Goal: Task Accomplishment & Management: Manage account settings

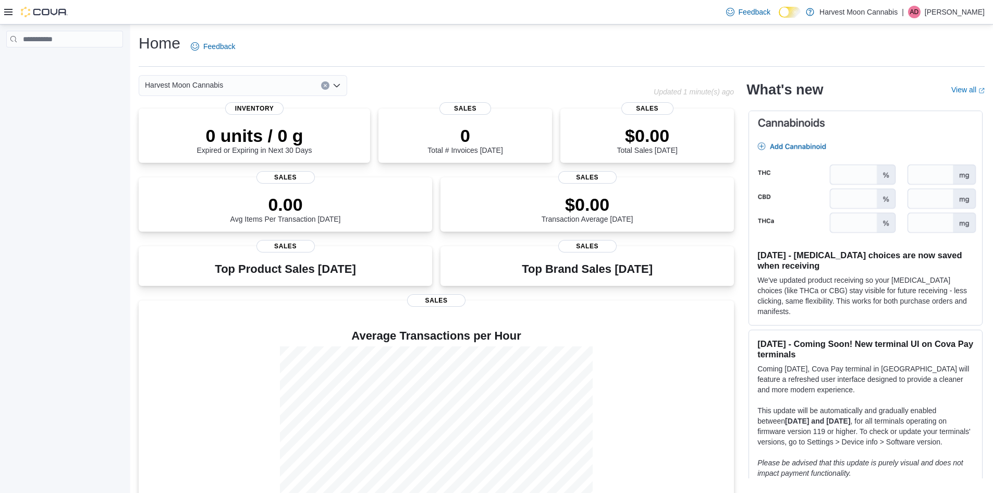
click at [3, 6] on div "Feedback Dark Mode Harvest Moon Cannabis | AD Andy Downing" at bounding box center [496, 12] width 993 height 25
click at [7, 9] on icon at bounding box center [8, 12] width 8 height 8
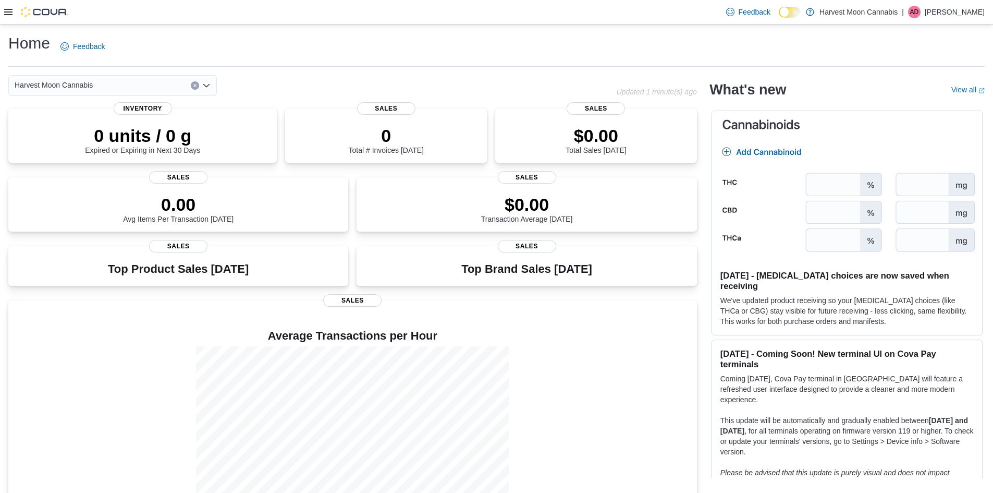
click at [9, 10] on icon at bounding box center [8, 12] width 8 height 8
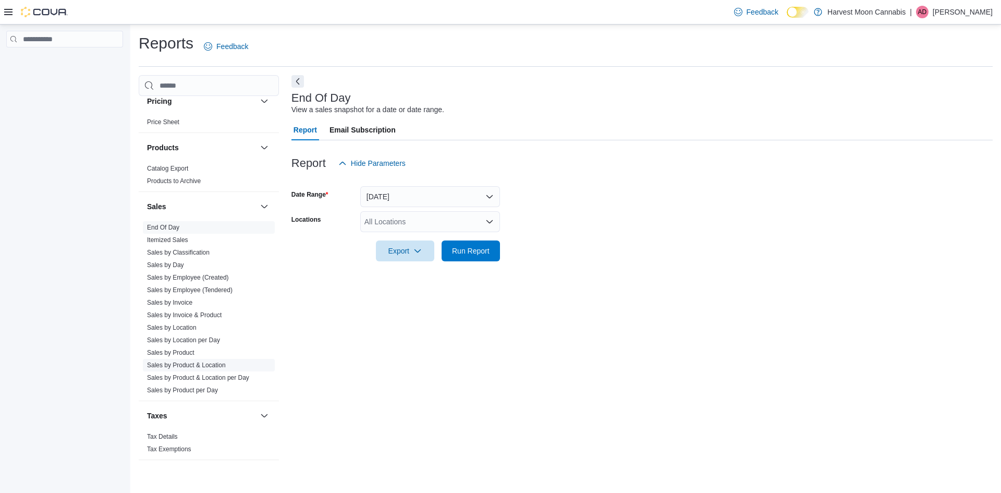
scroll to position [635, 0]
drag, startPoint x: 189, startPoint y: 247, endPoint x: 241, endPoint y: 235, distance: 54.0
click at [189, 247] on link "Sales by Classification" at bounding box center [178, 247] width 63 height 7
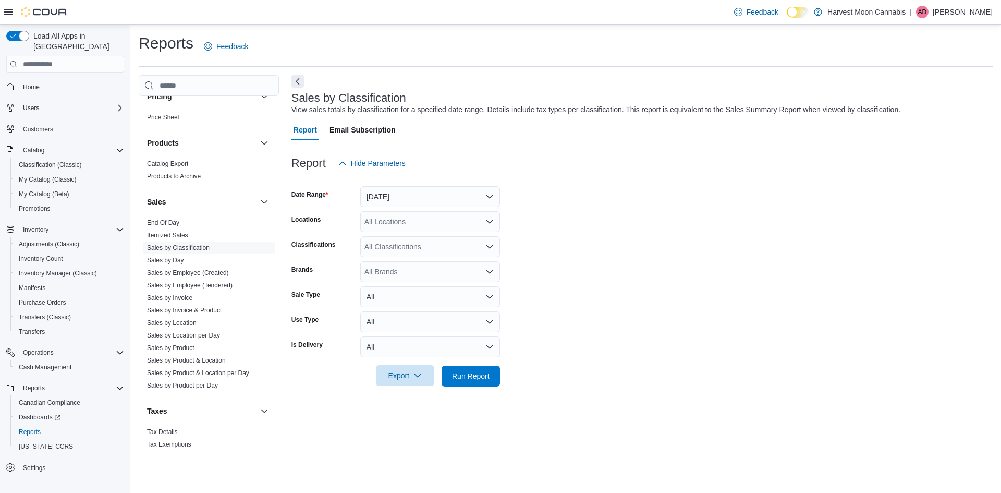
click at [402, 369] on span "Export" at bounding box center [405, 375] width 46 height 21
click at [409, 398] on span "Export to Excel" at bounding box center [406, 397] width 47 height 8
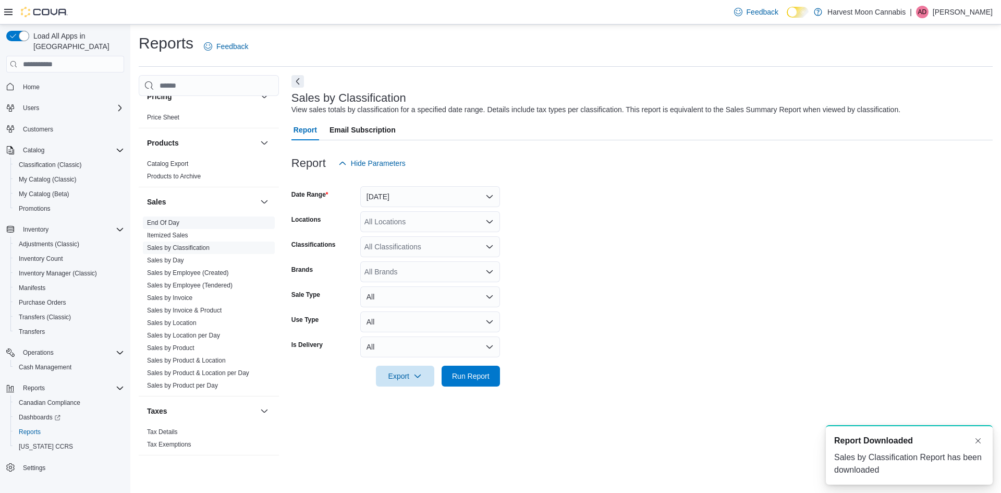
click at [178, 224] on link "End Of Day" at bounding box center [163, 222] width 32 height 7
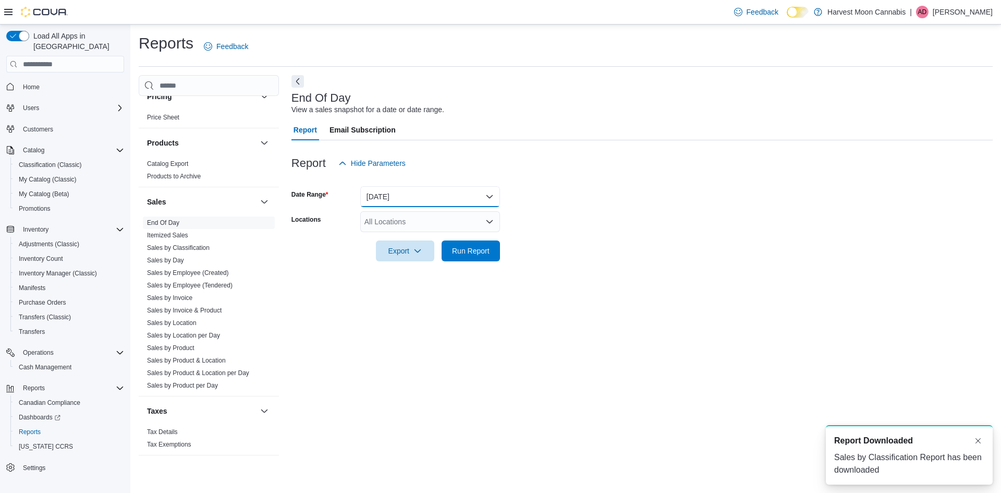
click at [438, 192] on button "Today" at bounding box center [430, 196] width 140 height 21
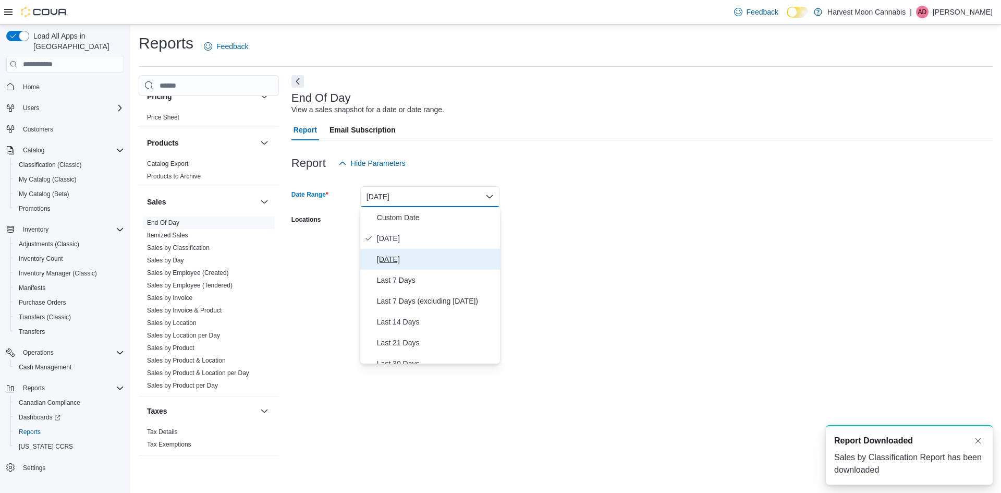
click at [401, 262] on span "Yesterday" at bounding box center [436, 259] width 119 height 13
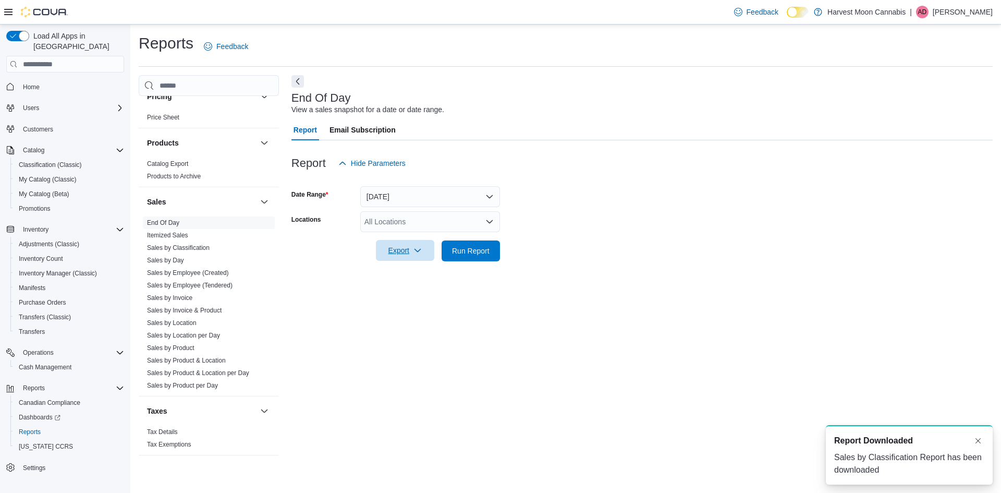
click at [405, 250] on span "Export" at bounding box center [405, 250] width 46 height 21
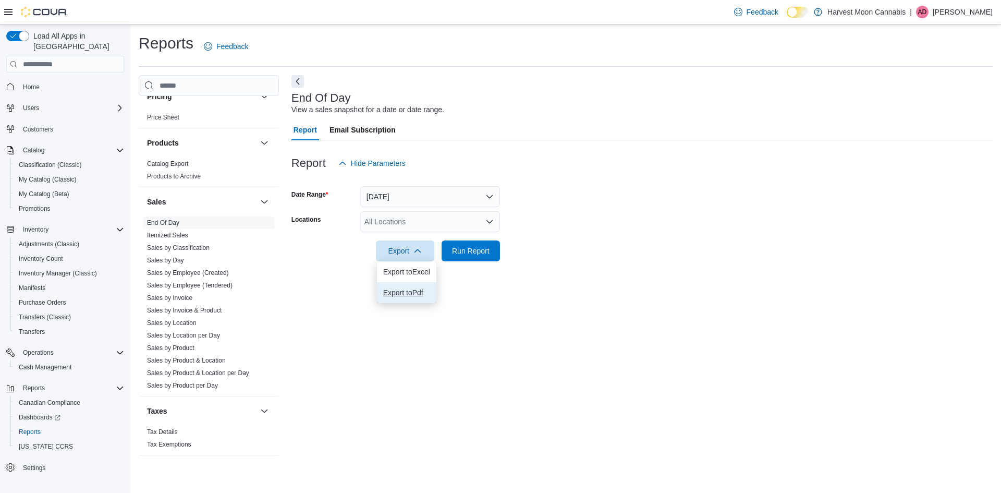
click at [400, 293] on span "Export to Pdf" at bounding box center [406, 292] width 47 height 8
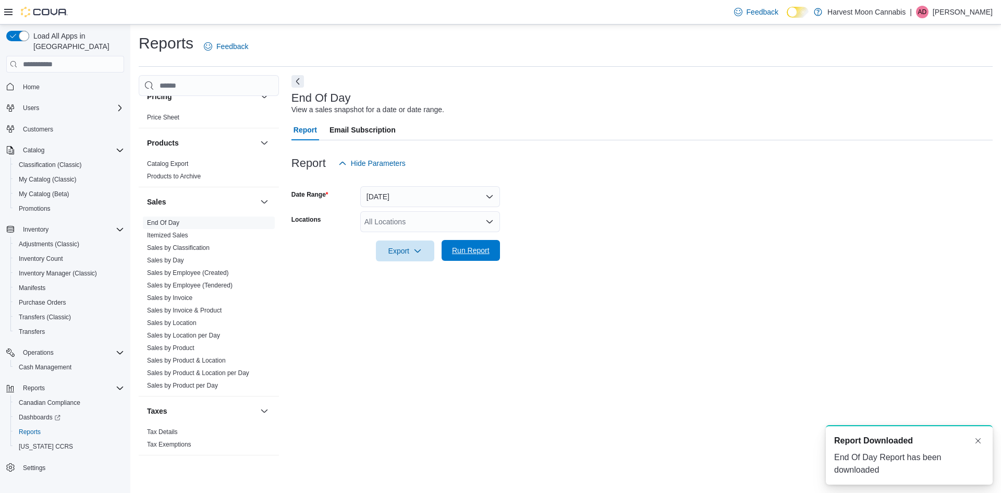
click at [462, 253] on span "Run Report" at bounding box center [471, 250] width 38 height 10
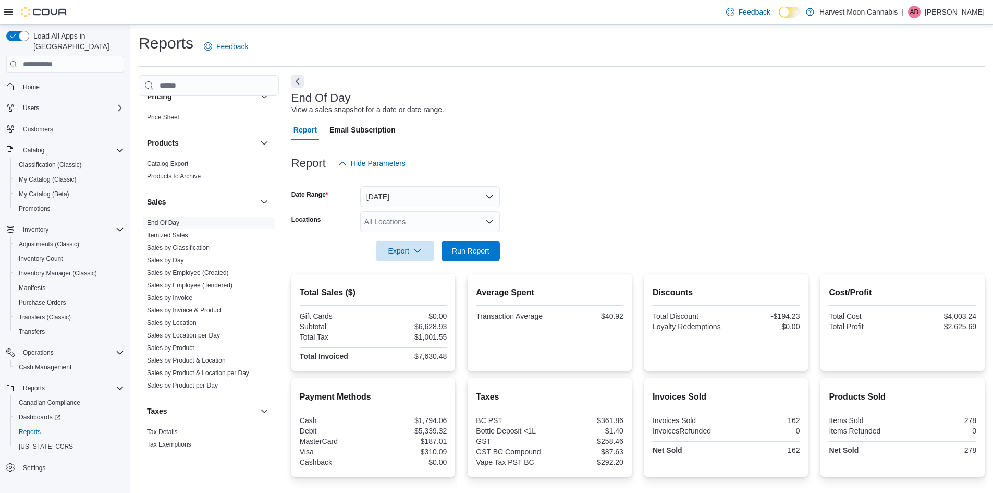
click at [738, 55] on div "Reports Feedback" at bounding box center [562, 46] width 846 height 27
click at [481, 79] on div "End Of Day View a sales snapshot for a date or date range. Report Email Subscri…" at bounding box center [637, 315] width 693 height 480
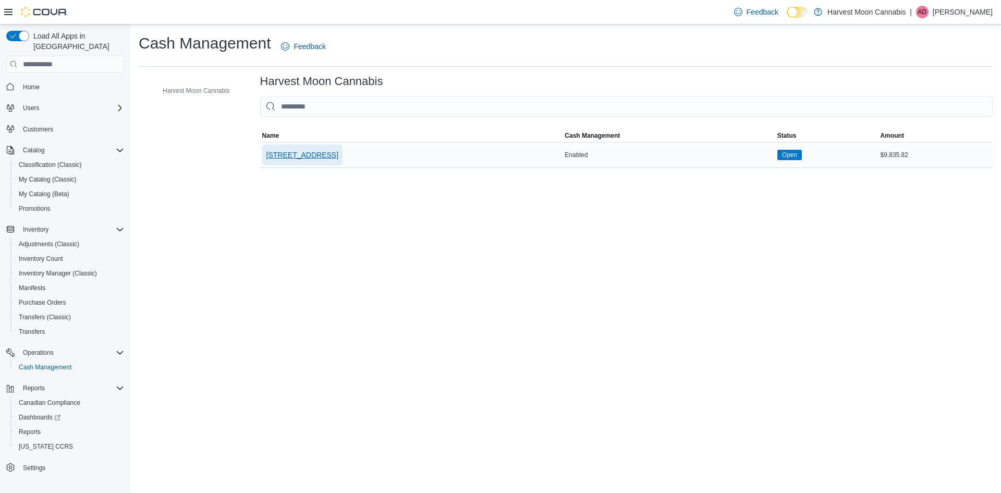
click at [328, 150] on span "366 Lower Ganges Road" at bounding box center [302, 155] width 72 height 10
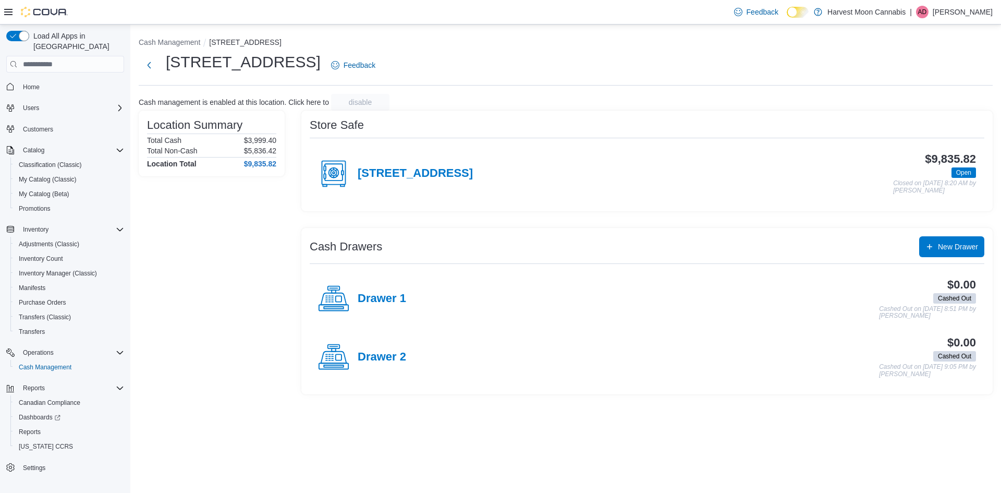
click at [454, 182] on div "366 Lower Ganges Road" at bounding box center [395, 173] width 155 height 31
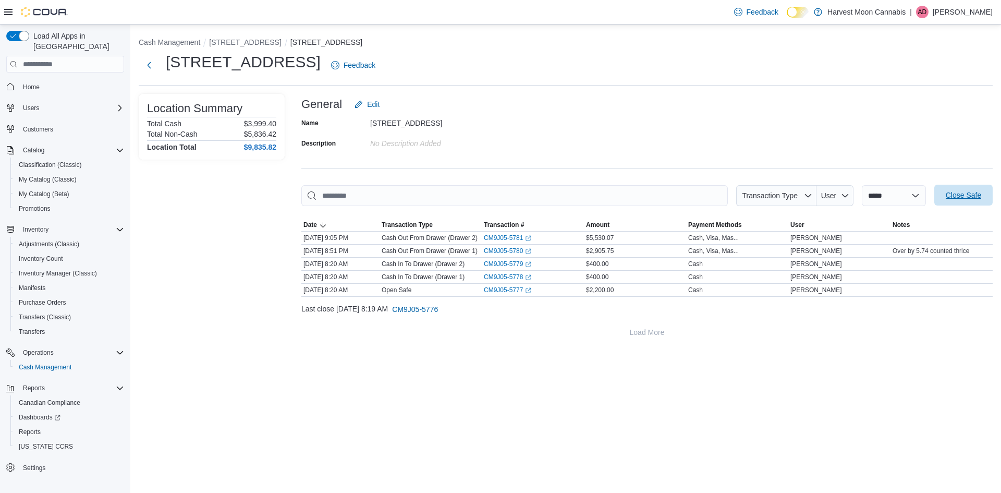
click at [962, 201] on span "Close Safe" at bounding box center [963, 195] width 46 height 21
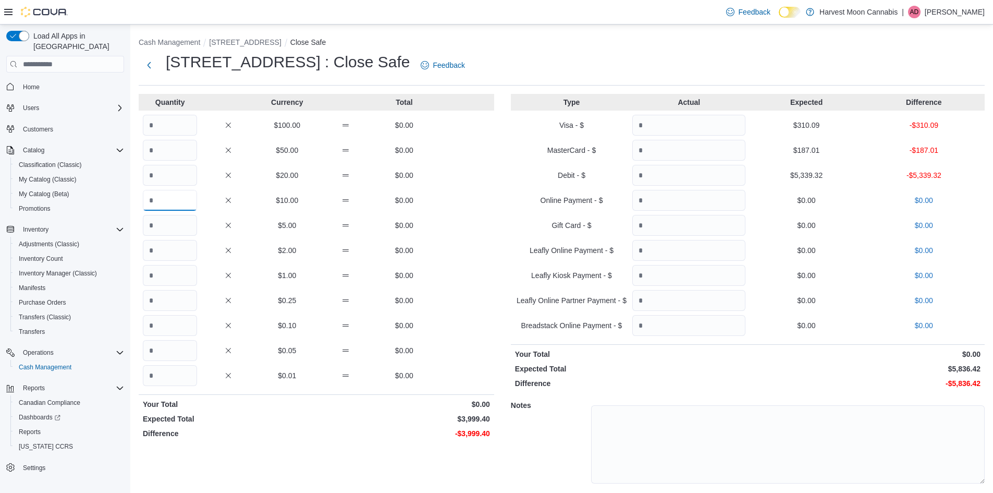
click at [162, 198] on input "Quantity" at bounding box center [170, 200] width 54 height 21
type input "*"
type input "**"
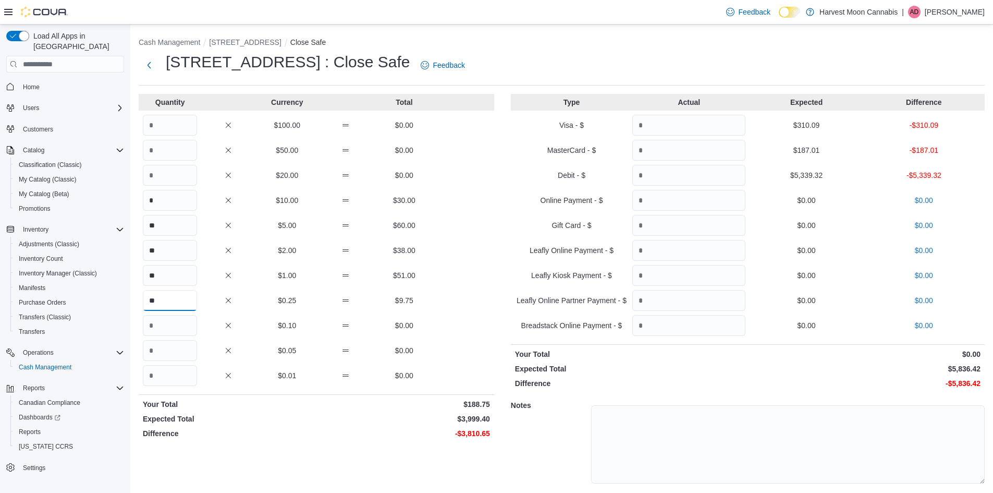
type input "**"
click at [159, 171] on input "Quantity" at bounding box center [170, 175] width 54 height 21
drag, startPoint x: 159, startPoint y: 174, endPoint x: 117, endPoint y: 175, distance: 41.7
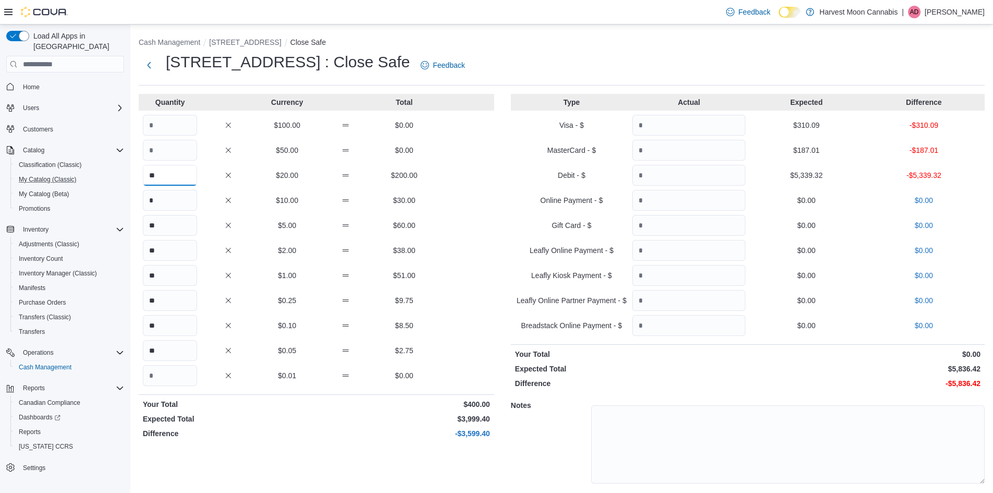
click at [117, 175] on div "Load All Apps in New Hub Home Users Customers Catalog Classification (Classic) …" at bounding box center [496, 274] width 993 height 498
type input "*"
type input "**"
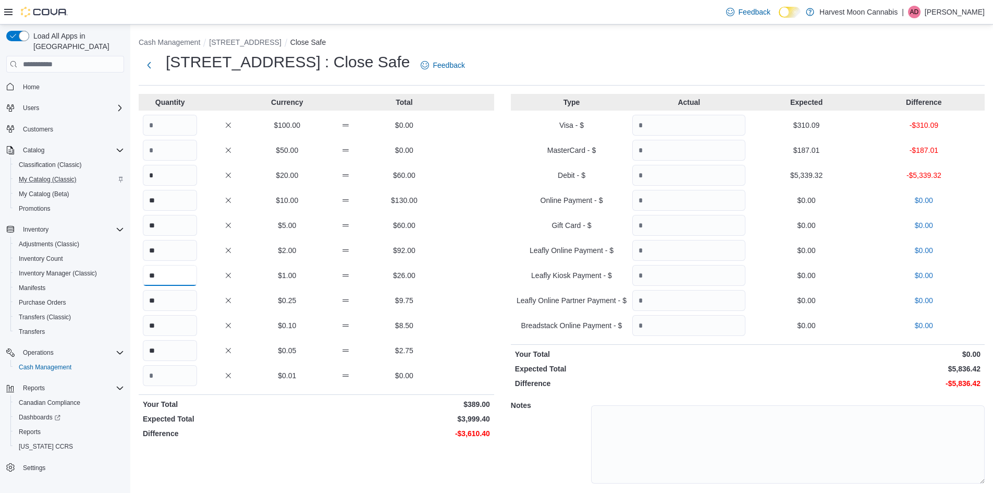
type input "**"
click at [171, 202] on input "**" at bounding box center [170, 200] width 54 height 21
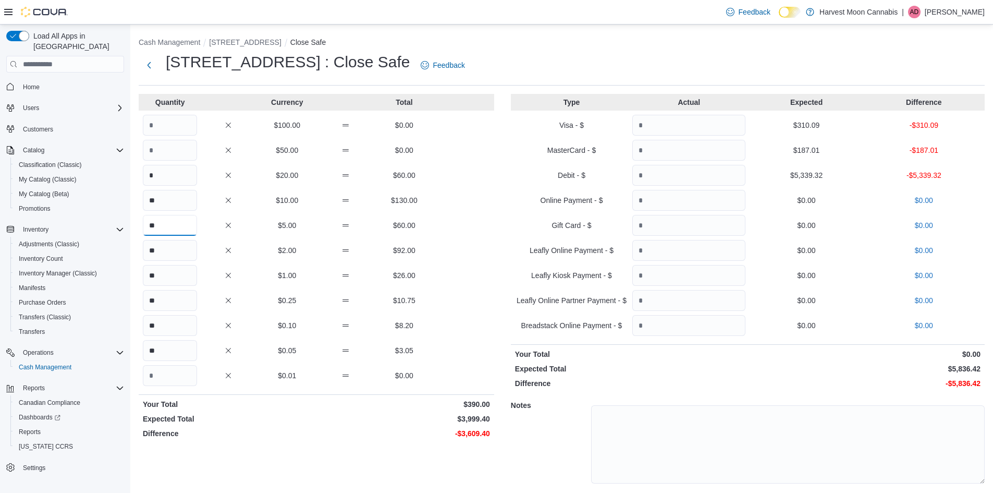
drag, startPoint x: 165, startPoint y: 219, endPoint x: 127, endPoint y: 228, distance: 39.5
click at [127, 228] on div "Load All Apps in New Hub Home Users Customers Catalog Classification (Classic) …" at bounding box center [496, 274] width 993 height 498
type input "**"
click at [356, 423] on p "$3,999.40" at bounding box center [405, 418] width 172 height 10
click at [178, 118] on input "Quantity" at bounding box center [170, 125] width 54 height 21
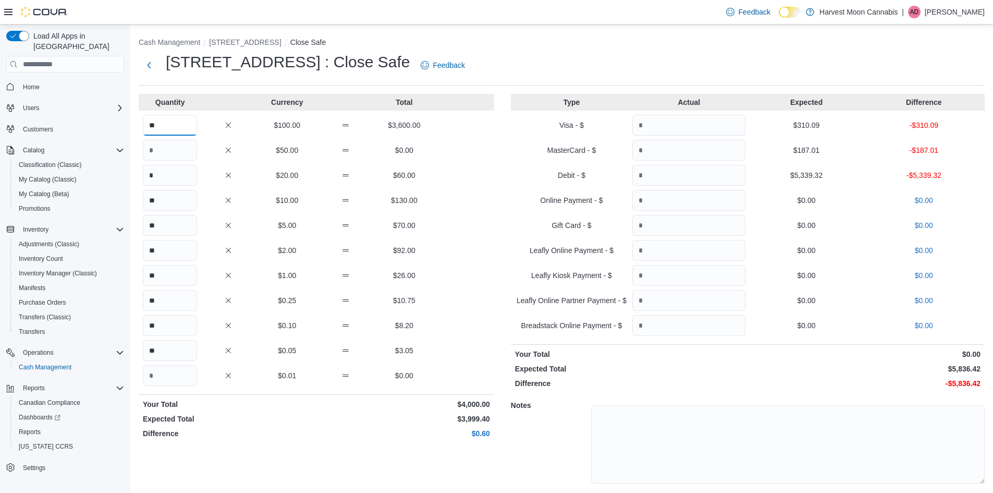
type input "**"
click at [745, 125] on input "Quantity" at bounding box center [688, 125] width 113 height 21
type input "******"
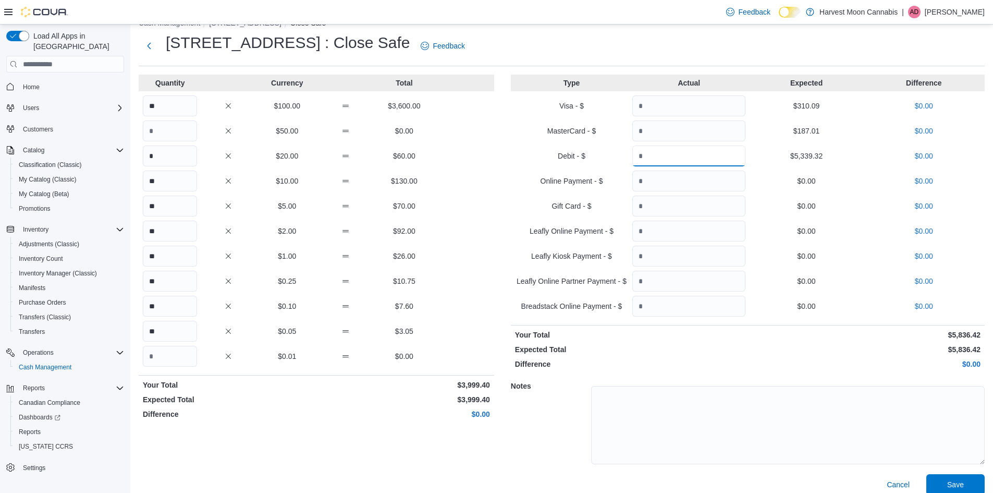
scroll to position [30, 0]
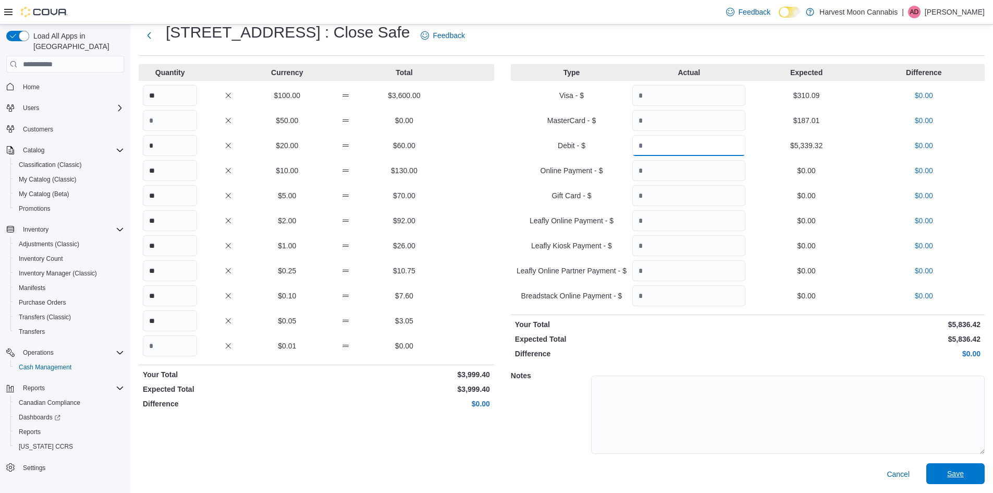
type input "*******"
click at [964, 475] on span "Save" at bounding box center [955, 473] width 17 height 10
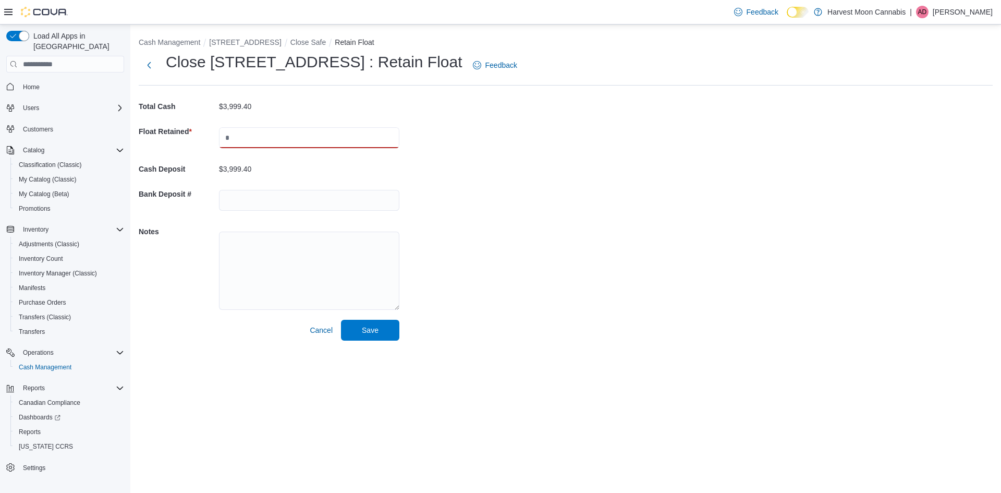
click at [284, 136] on input "text" at bounding box center [309, 137] width 180 height 21
type input "****"
click at [373, 340] on span "Save" at bounding box center [370, 329] width 46 height 21
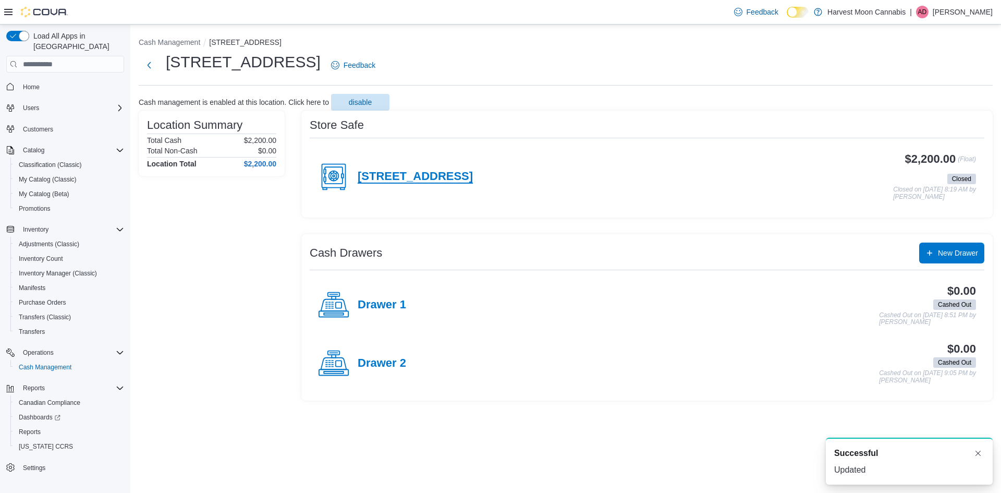
click at [450, 173] on h4 "366 Lower Ganges Road" at bounding box center [415, 177] width 115 height 14
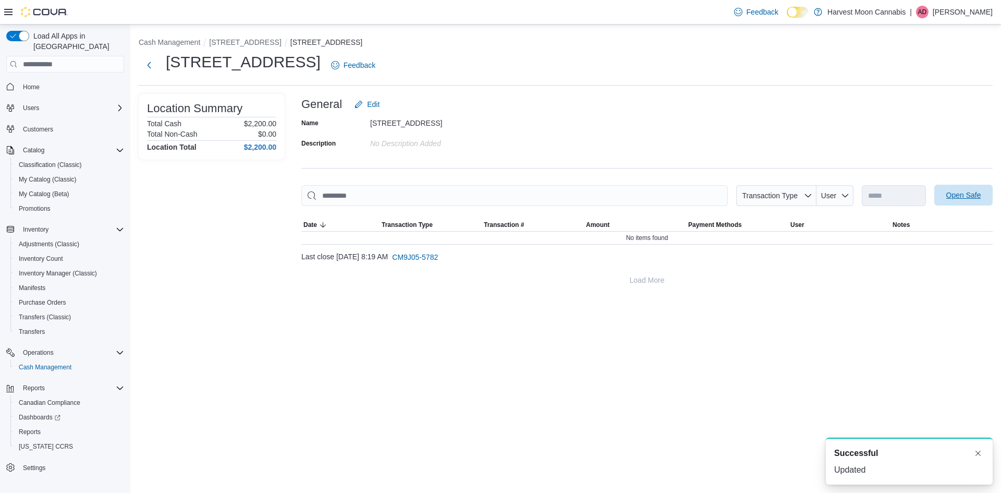
click at [942, 195] on span "Open Safe" at bounding box center [963, 195] width 46 height 21
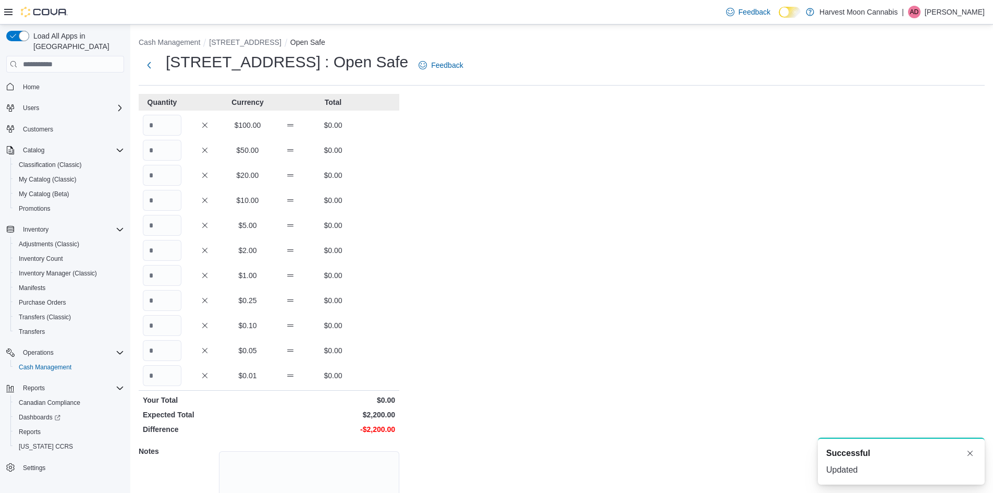
drag, startPoint x: 151, startPoint y: 109, endPoint x: 156, endPoint y: 118, distance: 10.5
click at [154, 115] on div "Quantity Currency Total $100.00 $0.00 $50.00 $0.00 $20.00 $0.00 $10.00 $0.00 $5…" at bounding box center [269, 327] width 261 height 466
click at [159, 121] on input "Quantity" at bounding box center [162, 125] width 39 height 21
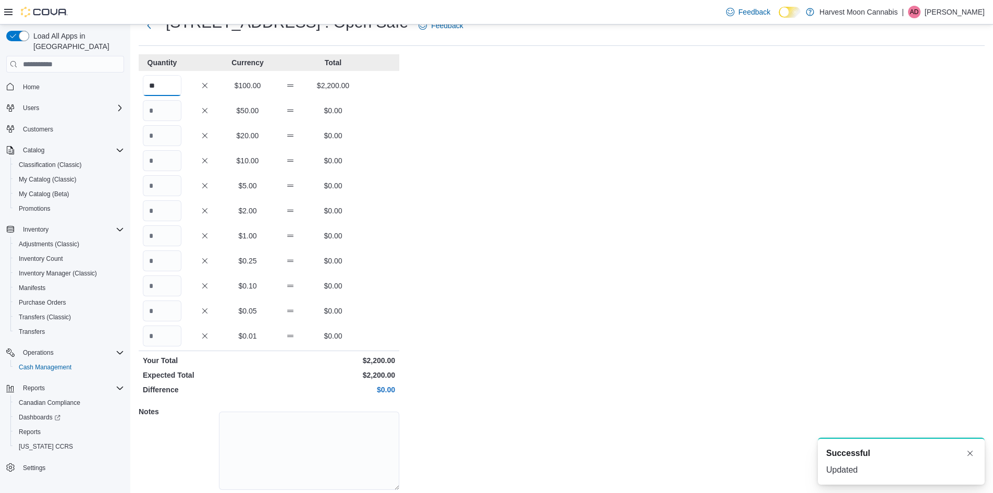
scroll to position [76, 0]
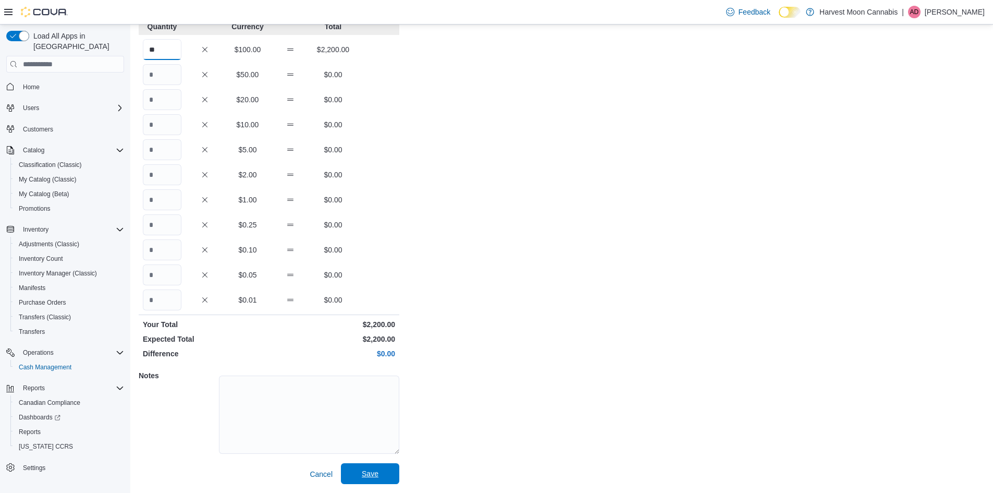
type input "**"
click at [371, 474] on span "Save" at bounding box center [370, 473] width 17 height 10
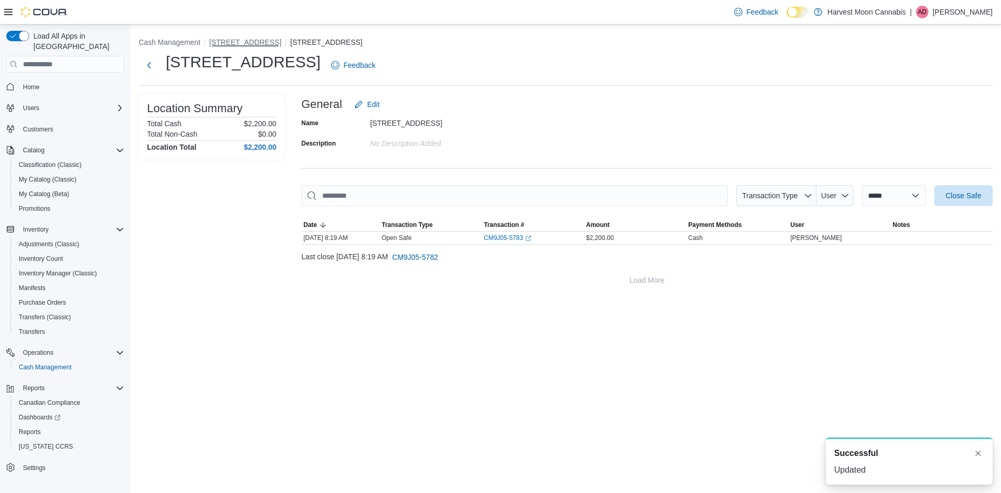
click at [238, 39] on button "366 Lower Ganges Road" at bounding box center [245, 42] width 72 height 8
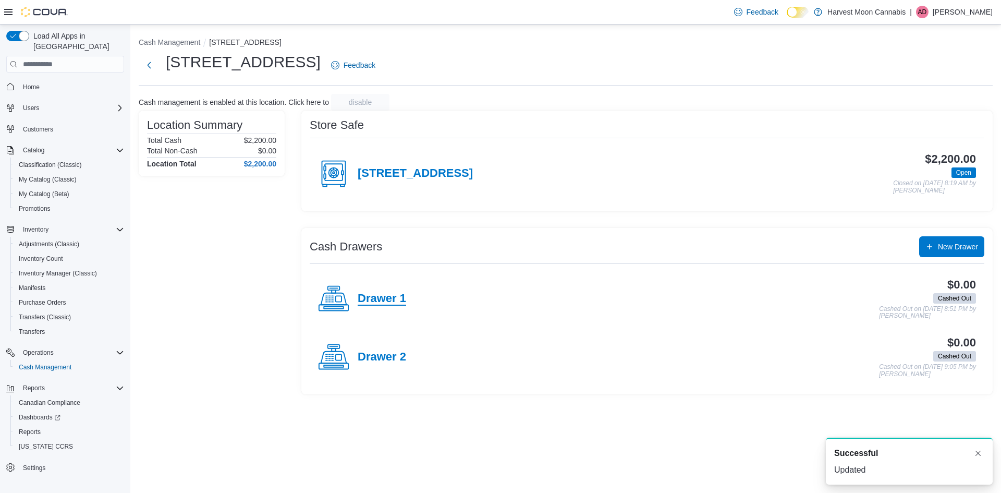
click at [373, 296] on h4 "Drawer 1" at bounding box center [382, 299] width 48 height 14
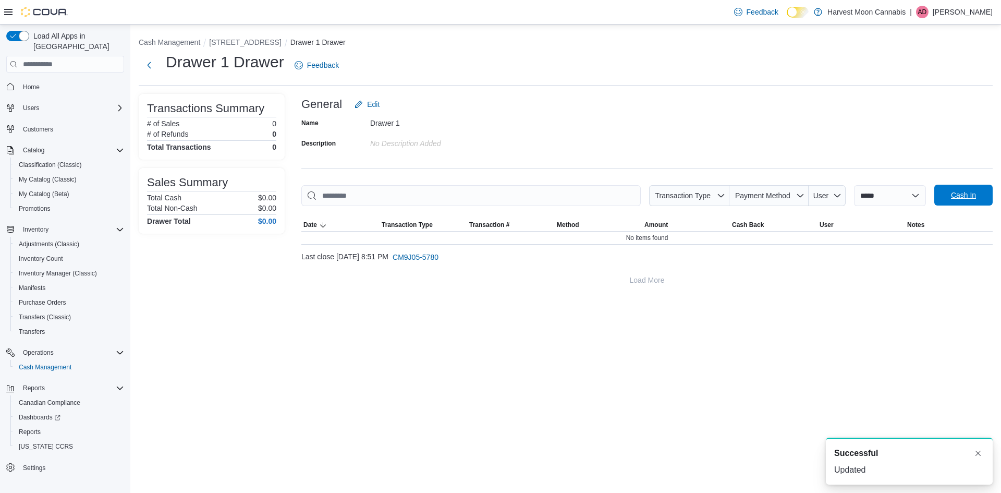
click at [964, 194] on span "Cash In" at bounding box center [963, 195] width 25 height 10
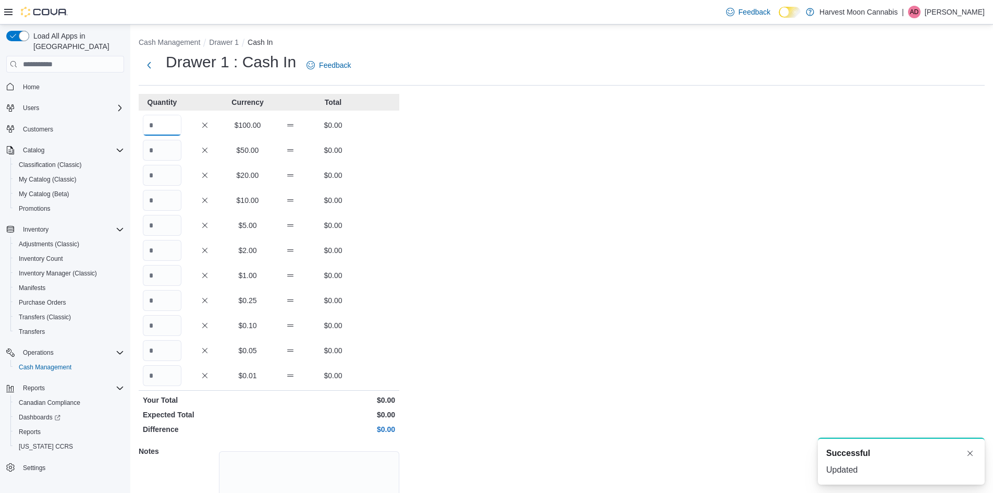
click at [168, 131] on input "Quantity" at bounding box center [162, 125] width 39 height 21
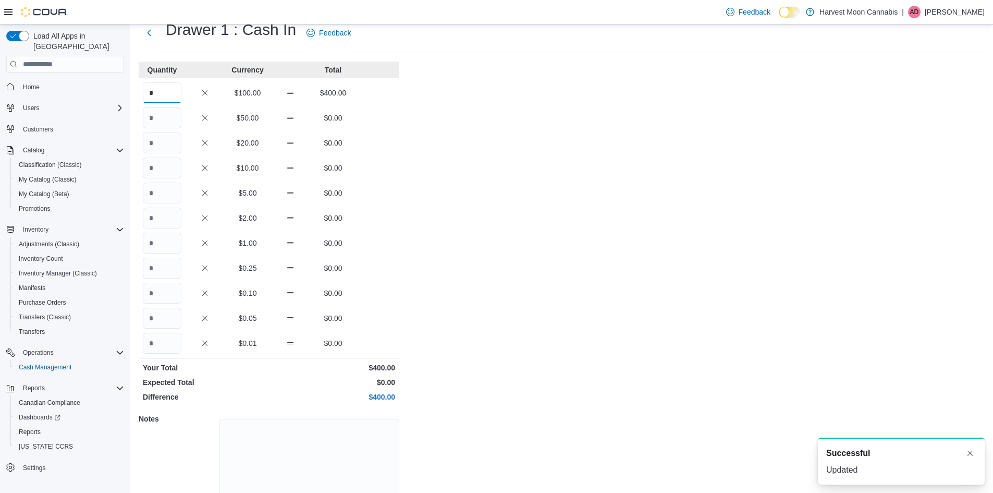
scroll to position [76, 0]
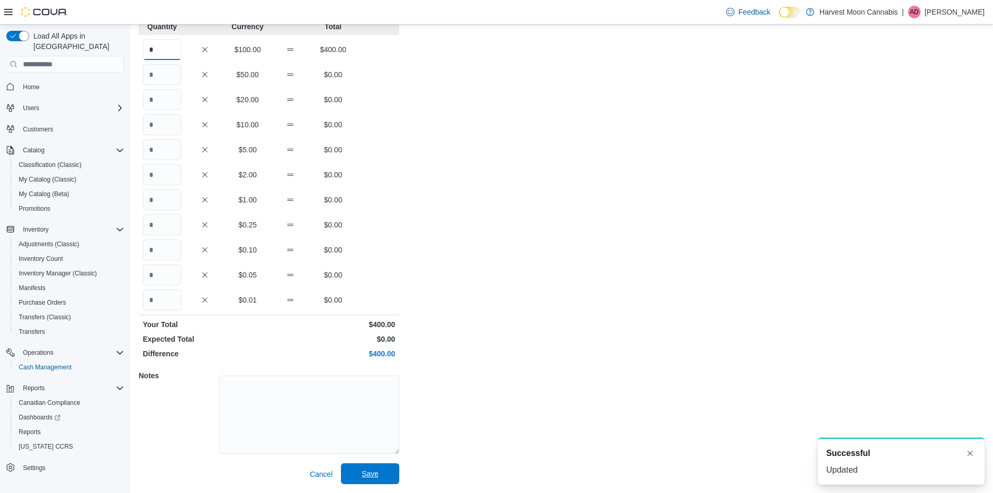
type input "*"
click at [358, 478] on span "Save" at bounding box center [370, 473] width 46 height 21
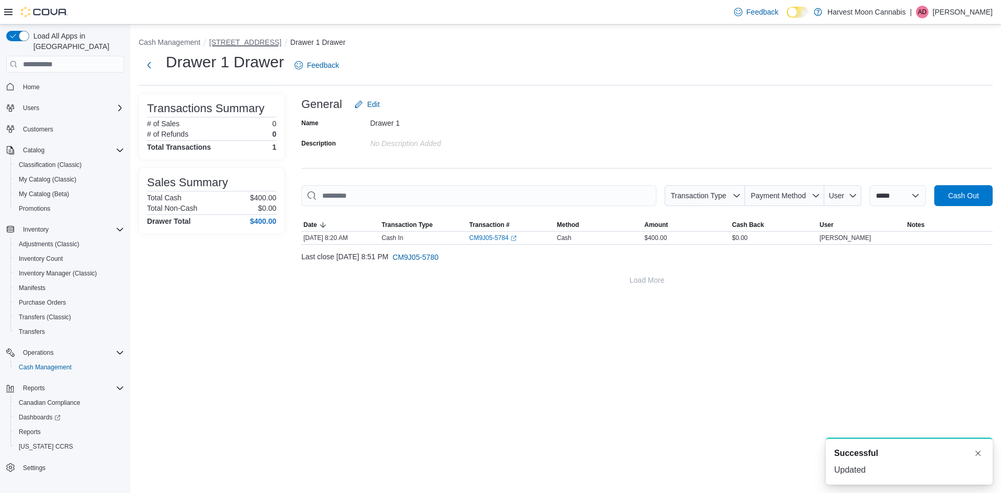
click at [253, 41] on button "366 Lower Ganges Road" at bounding box center [245, 42] width 72 height 8
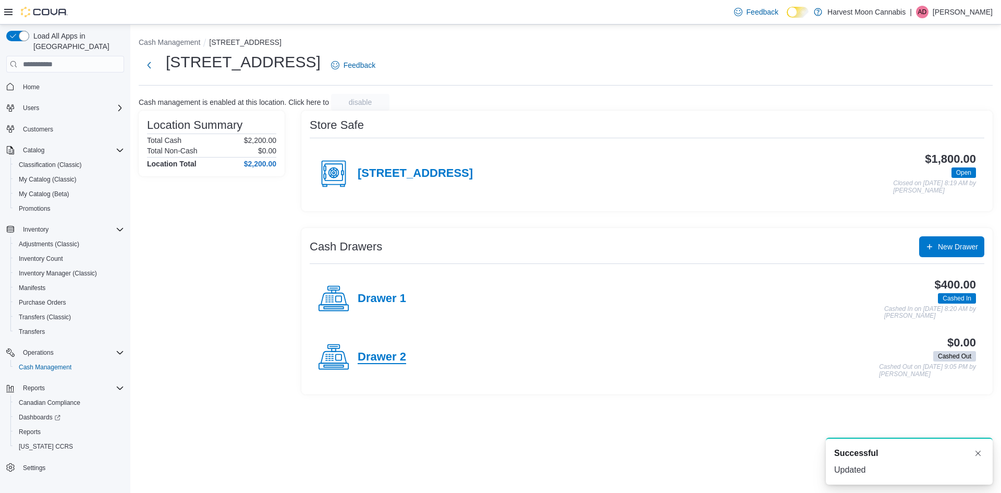
click at [388, 359] on h4 "Drawer 2" at bounding box center [382, 357] width 48 height 14
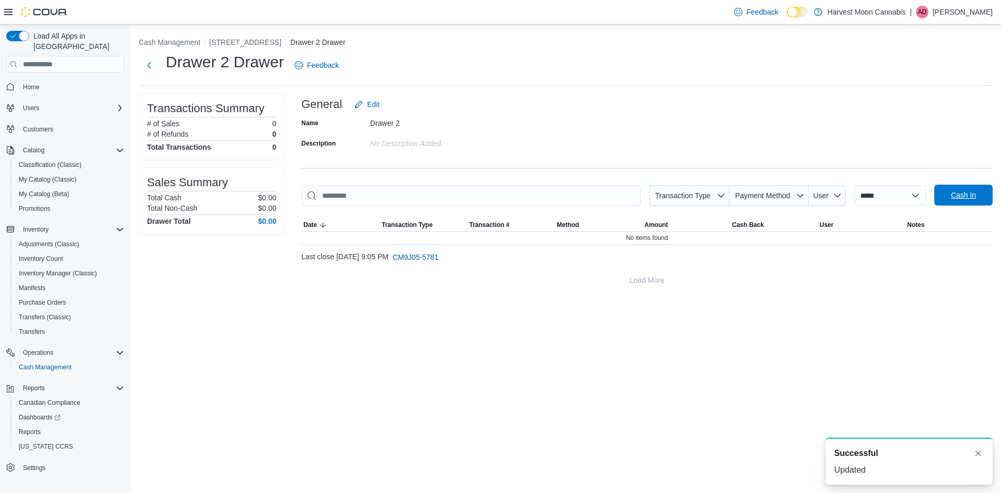
click at [951, 203] on span "Cash In" at bounding box center [963, 195] width 46 height 21
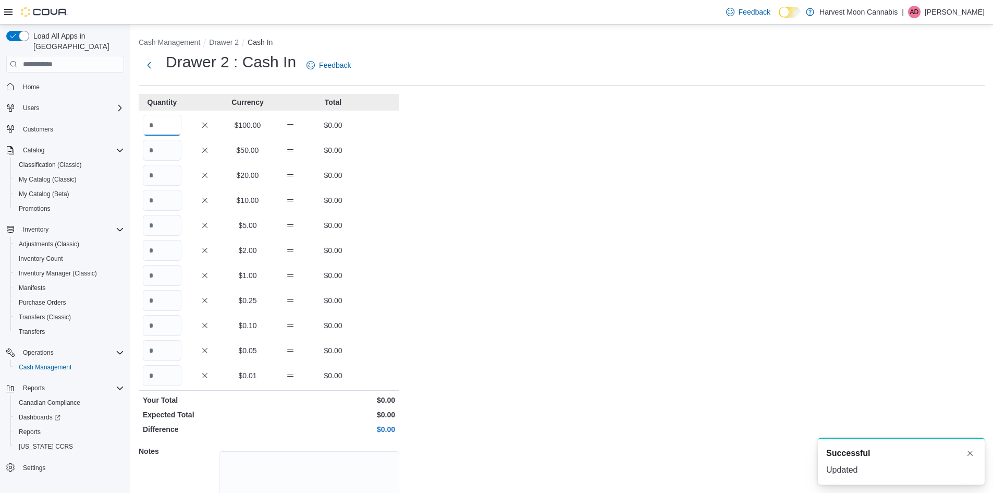
click at [149, 124] on input "Quantity" at bounding box center [162, 125] width 39 height 21
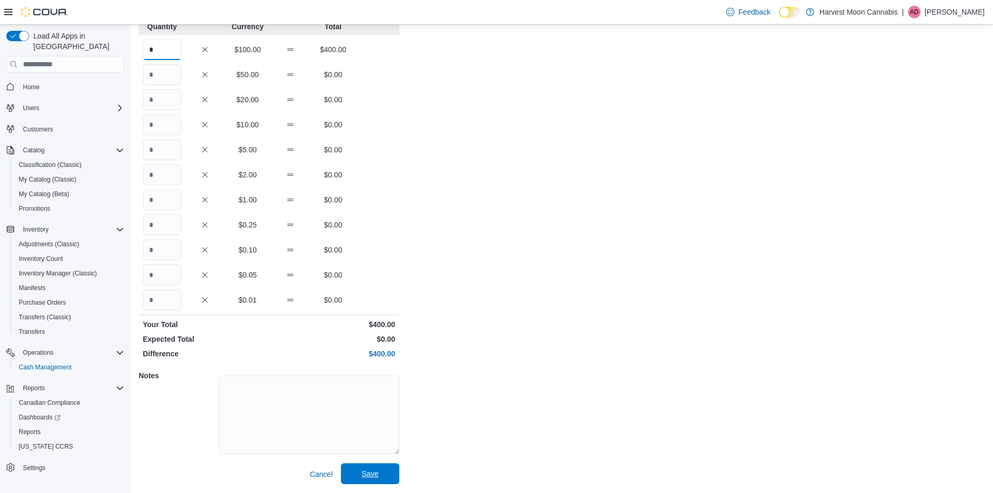
type input "*"
click at [376, 473] on span "Save" at bounding box center [370, 473] width 17 height 10
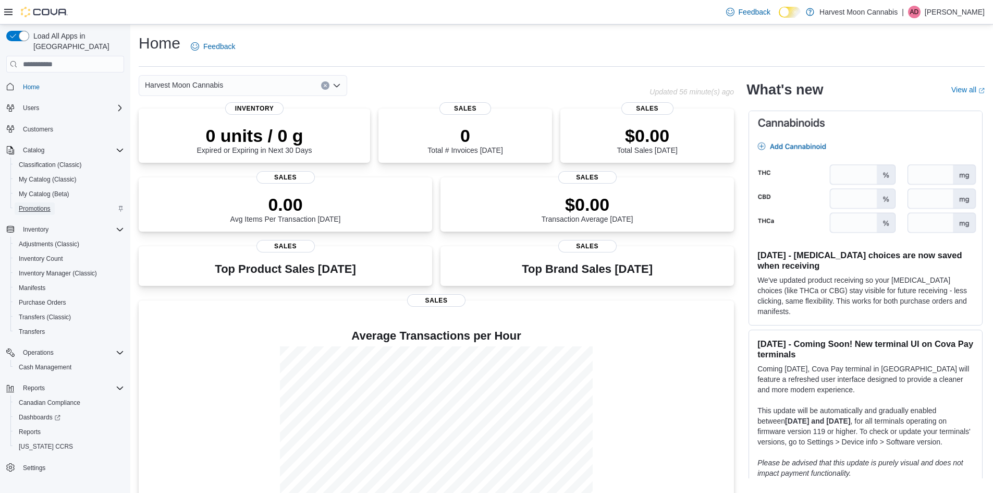
click at [48, 204] on span "Promotions" at bounding box center [35, 208] width 32 height 8
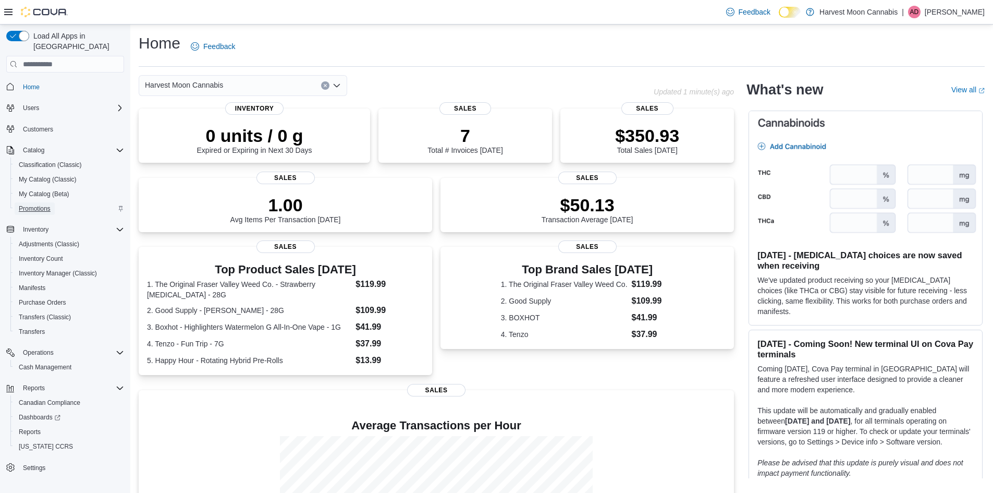
click at [37, 204] on span "Promotions" at bounding box center [35, 208] width 32 height 8
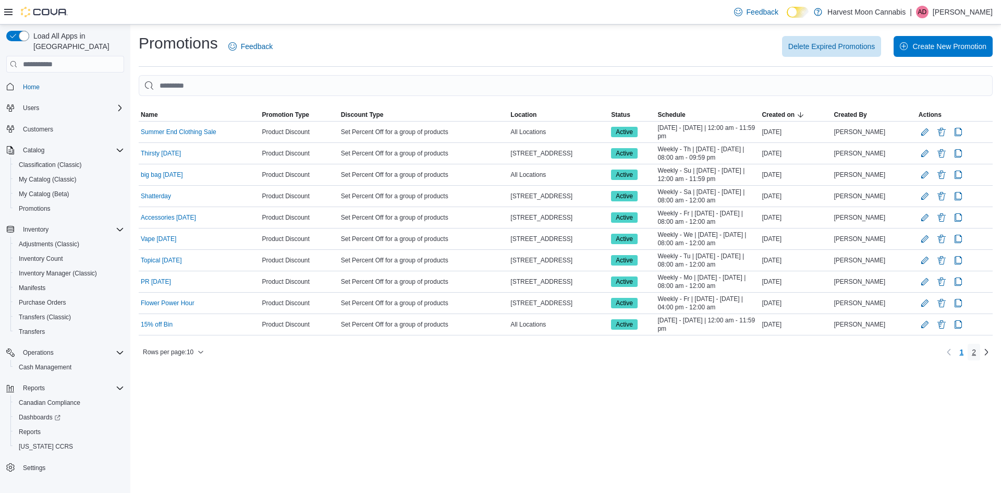
click at [973, 349] on span "2" at bounding box center [974, 352] width 4 height 10
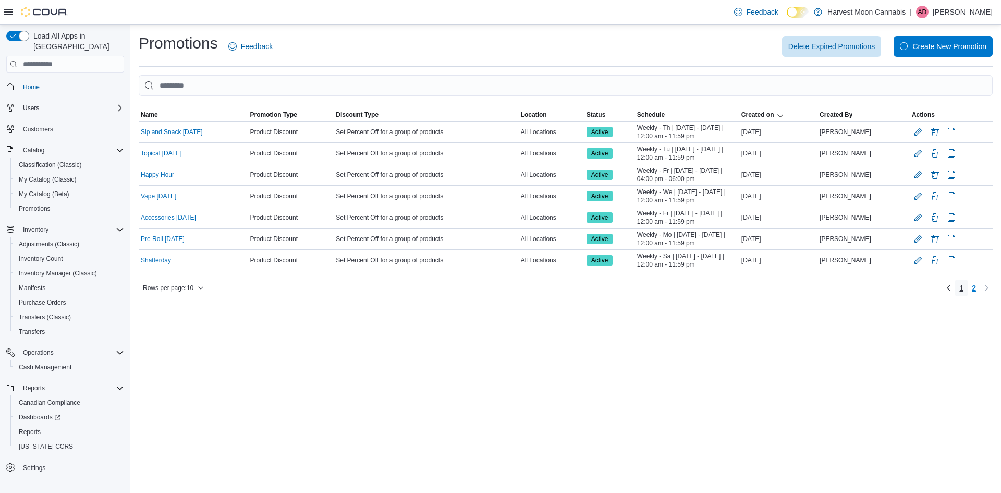
click at [961, 287] on span "1" at bounding box center [961, 288] width 4 height 10
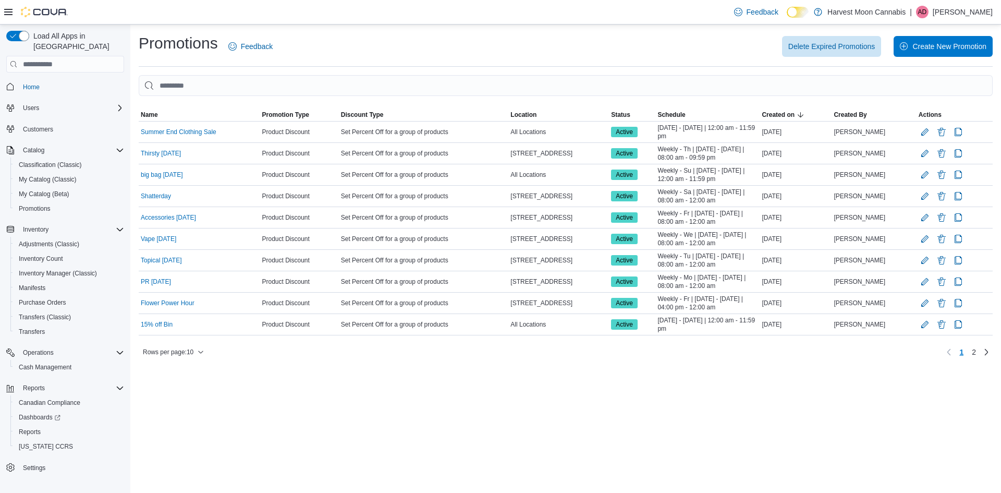
click at [727, 383] on div "Promotions Feedback Delete Expired Promotions Create New Promotion Sorting This…" at bounding box center [565, 259] width 871 height 468
click at [47, 269] on span "Inventory Manager (Classic)" at bounding box center [58, 273] width 78 height 8
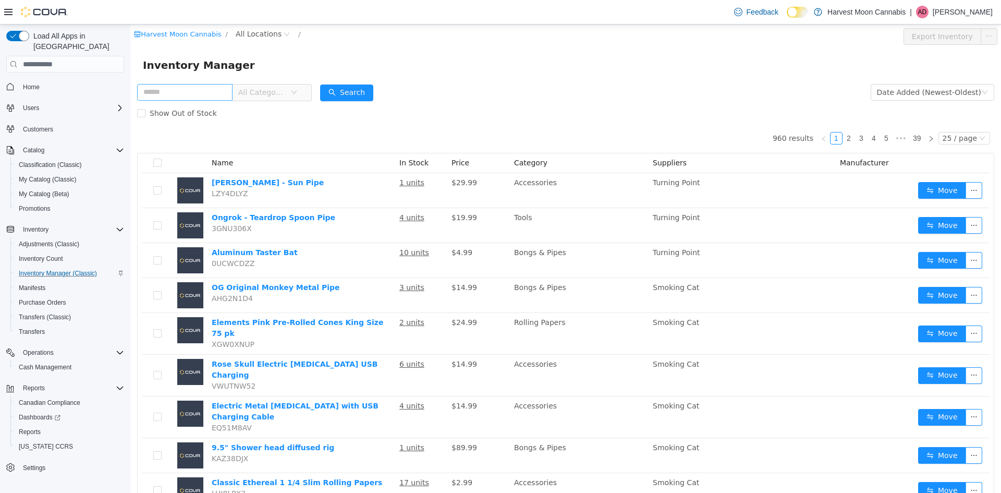
click at [211, 93] on input "text" at bounding box center [184, 92] width 95 height 17
type input "****"
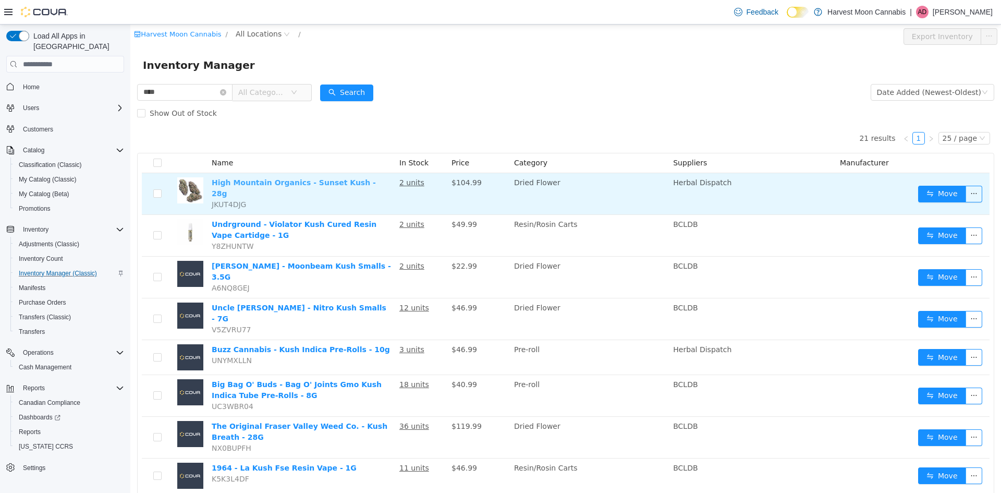
click at [272, 183] on link "High Mountain Organics - Sunset Kush - 28g" at bounding box center [294, 187] width 164 height 19
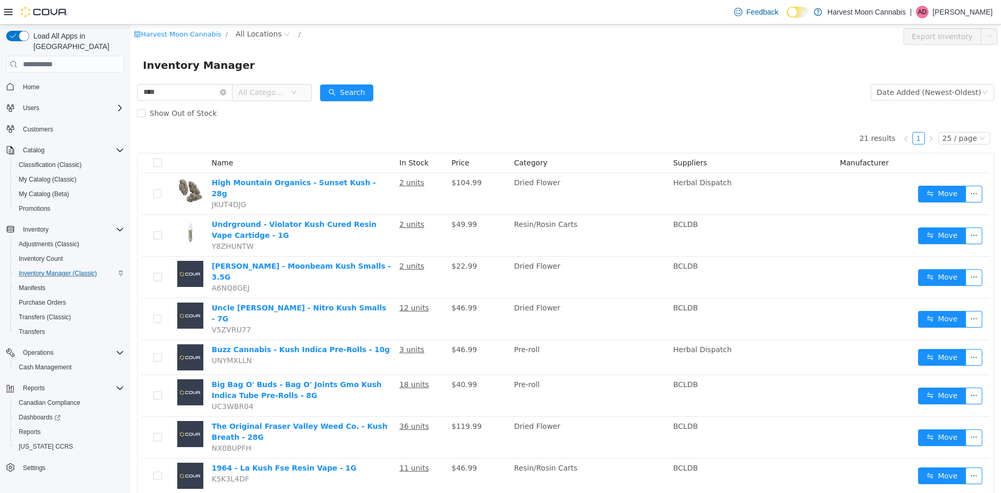
click at [537, 100] on form "**** All Categories Date Added (Newest-Oldest) Search Show Out of Stock" at bounding box center [565, 103] width 857 height 42
click at [516, 95] on form "**** All Categories Date Added (Newest-Oldest) Search Show Out of Stock" at bounding box center [565, 103] width 857 height 42
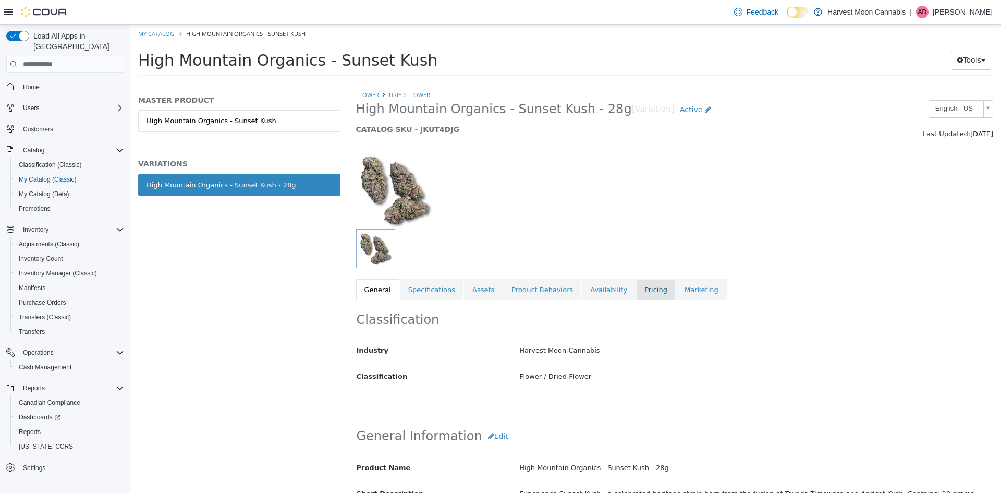
click at [636, 291] on link "Pricing" at bounding box center [656, 290] width 40 height 22
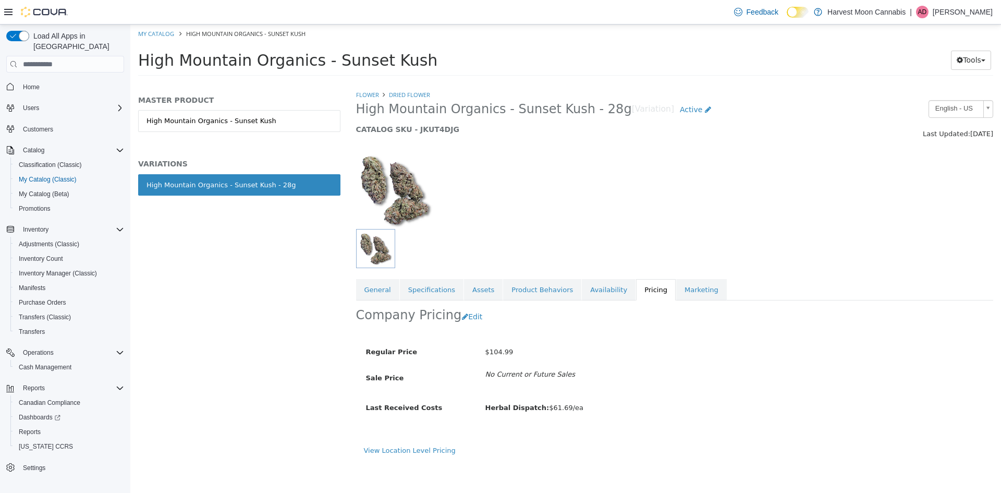
click at [657, 229] on div at bounding box center [593, 248] width 474 height 39
click at [564, 179] on div at bounding box center [456, 190] width 217 height 78
